Goal: Answer question/provide support

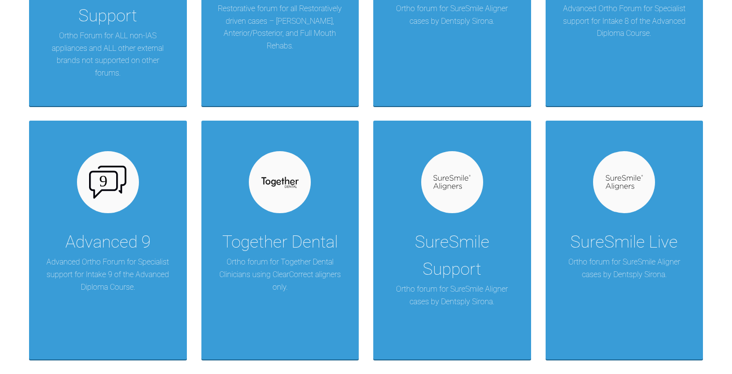
scroll to position [866, 0]
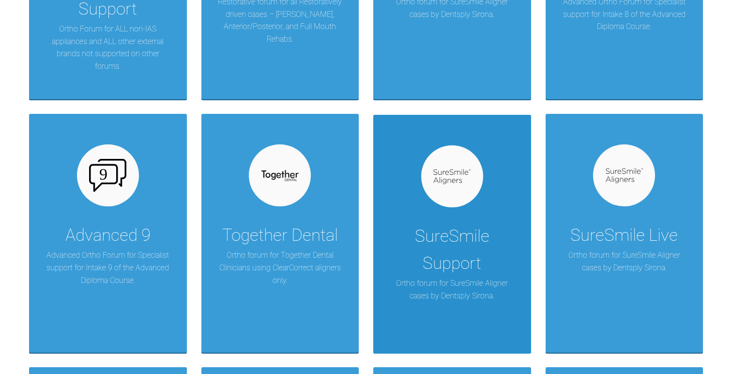
click at [431, 257] on div "SureSmile Support" at bounding box center [452, 250] width 129 height 54
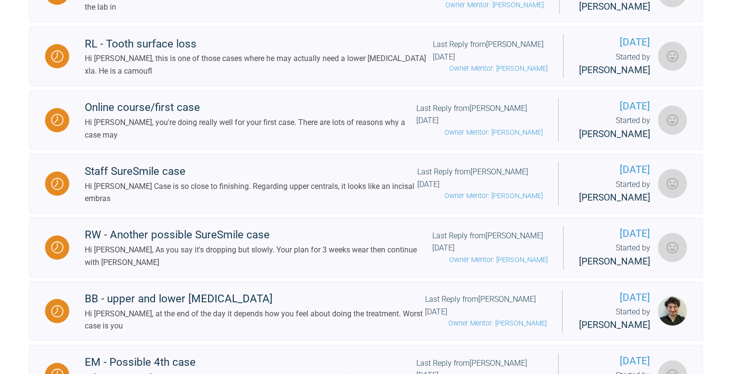
scroll to position [1102, 0]
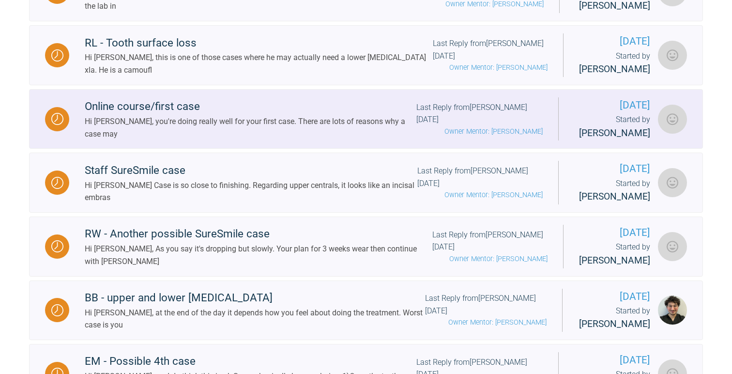
click at [261, 140] on div "Hi [PERSON_NAME], you're doing really well for your first case. There are lots …" at bounding box center [251, 127] width 332 height 25
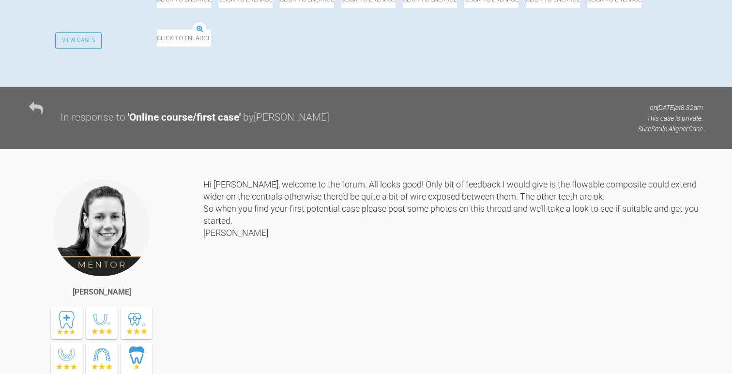
scroll to position [411, 0]
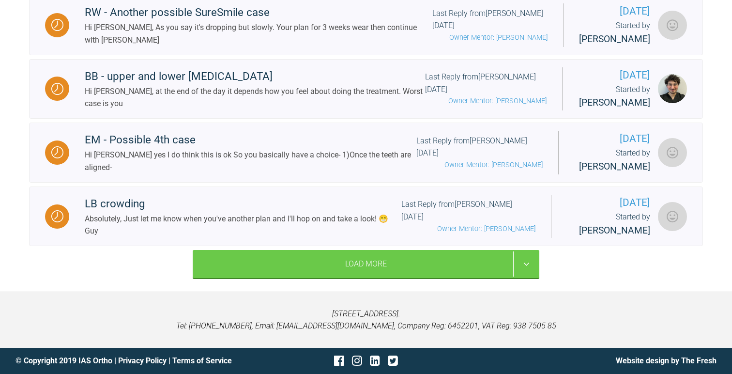
scroll to position [1380, 0]
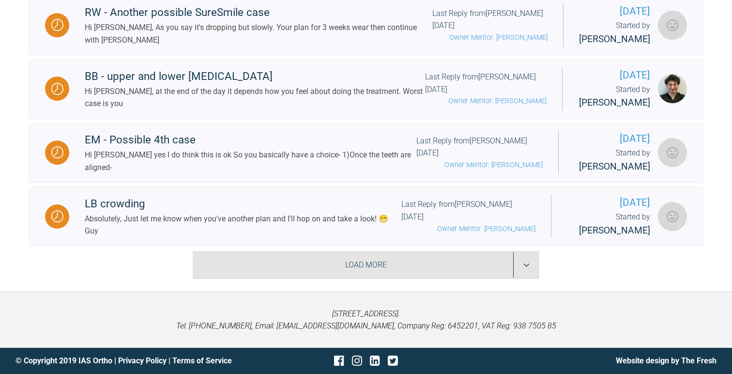
click at [265, 262] on div "Load More" at bounding box center [366, 265] width 347 height 28
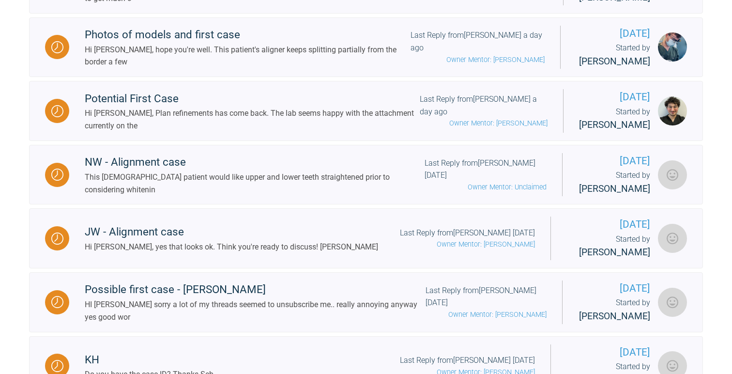
scroll to position [0, 0]
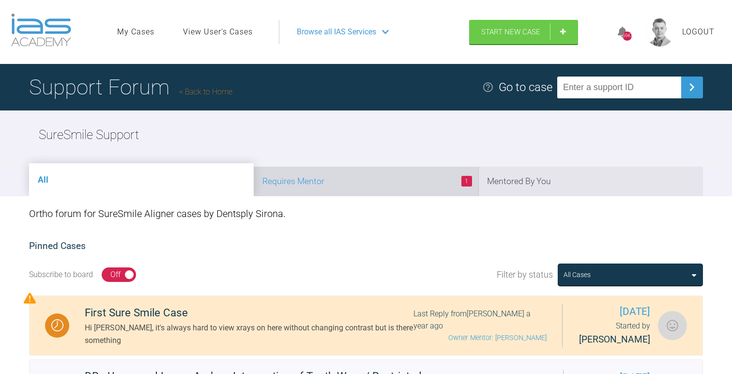
click at [345, 175] on li "1 Requires Mentor" at bounding box center [366, 182] width 225 height 30
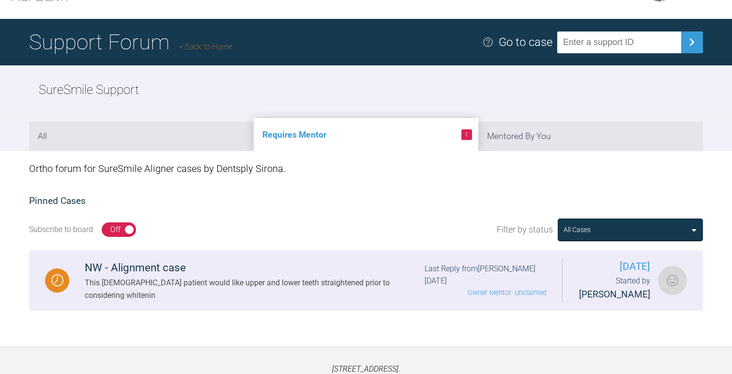
scroll to position [78, 0]
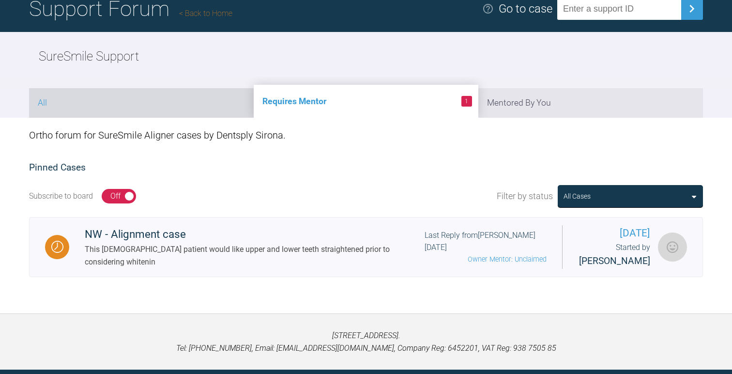
click at [153, 93] on li "All" at bounding box center [141, 103] width 225 height 30
